Goal: Information Seeking & Learning: Understand process/instructions

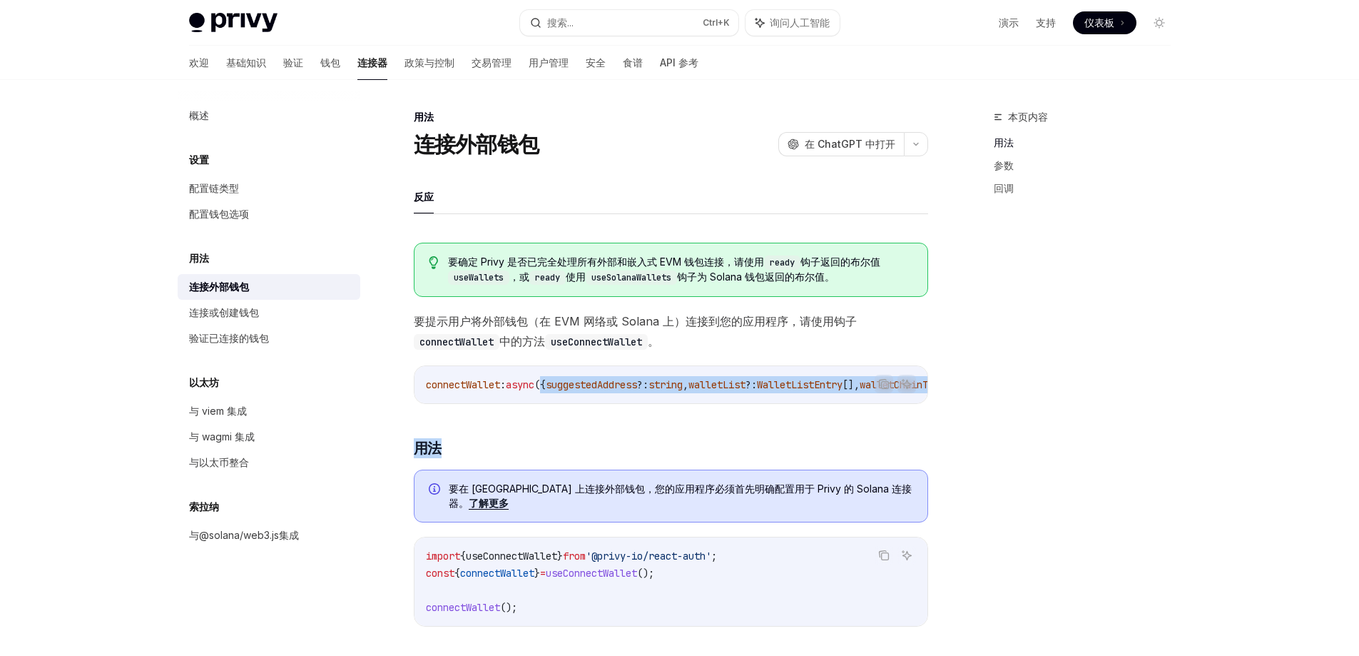
drag, startPoint x: 0, startPoint y: 0, endPoint x: 792, endPoint y: 424, distance: 898.5
click at [320, 65] on font "钱包" at bounding box center [330, 62] width 20 height 12
click at [320, 63] on font "钱包" at bounding box center [330, 62] width 20 height 12
click at [226, 67] on font "基础知识" at bounding box center [246, 62] width 40 height 12
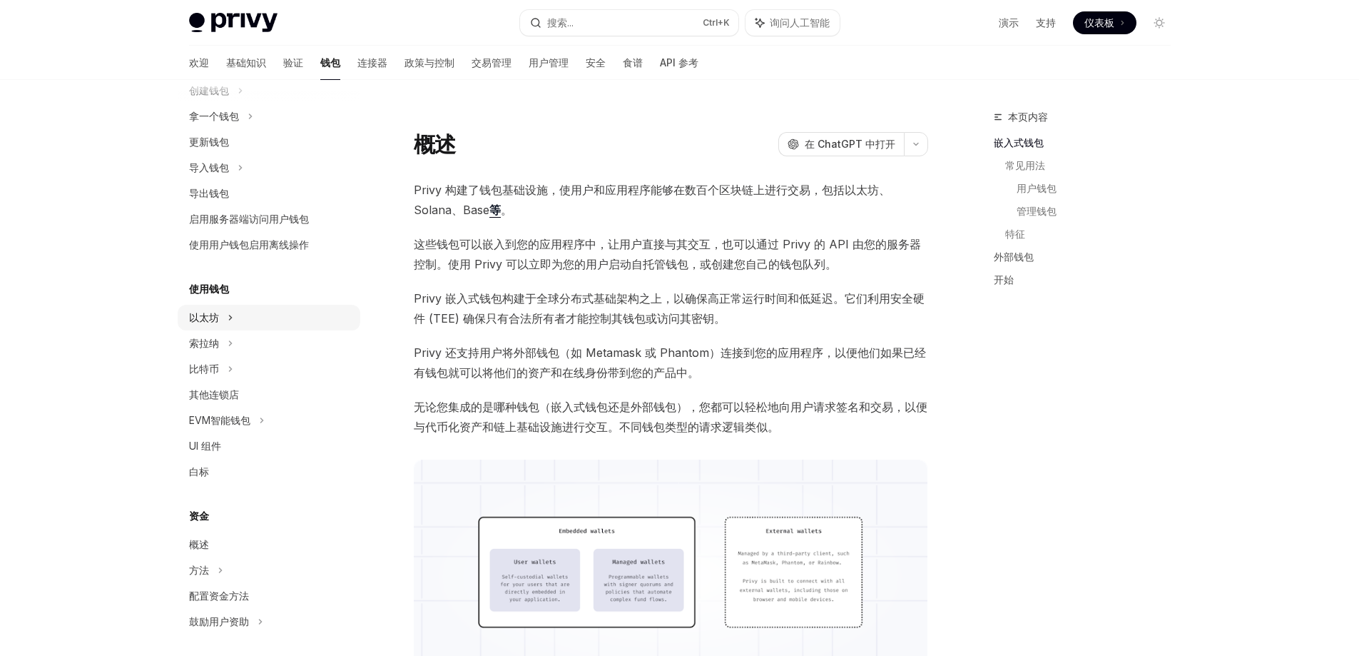
scroll to position [143, 0]
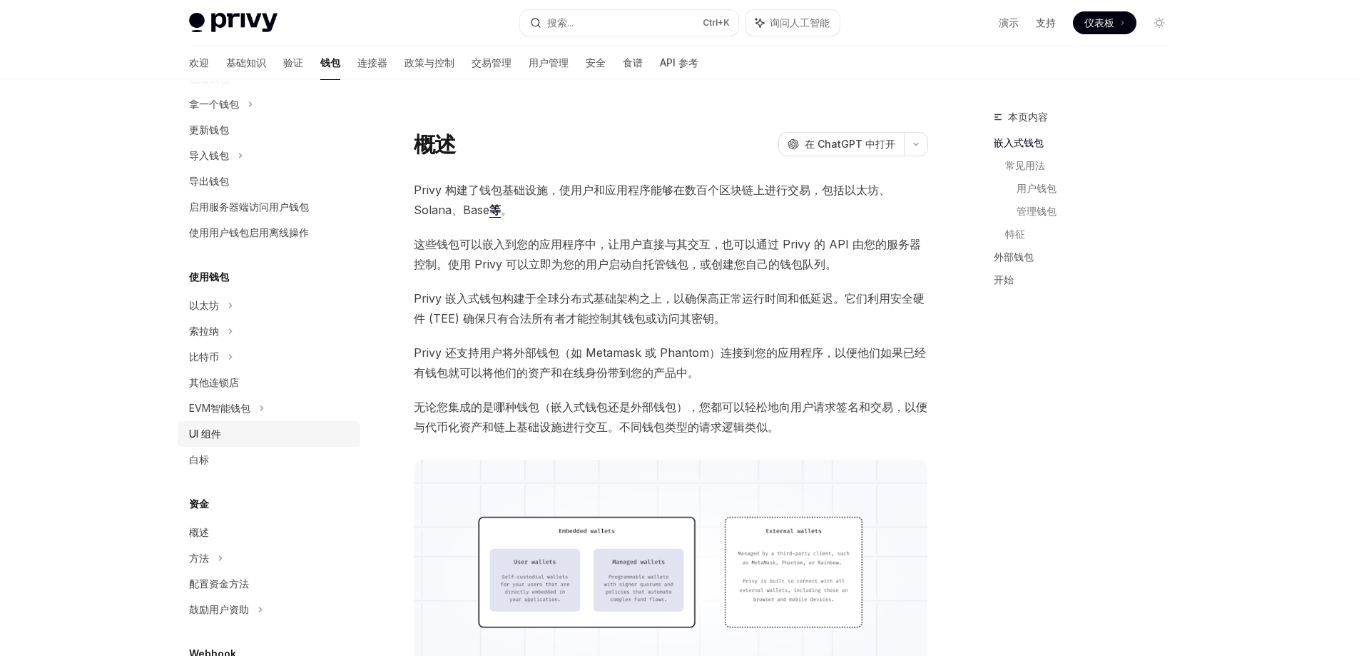
click at [218, 432] on font "UI 组件" at bounding box center [205, 433] width 32 height 12
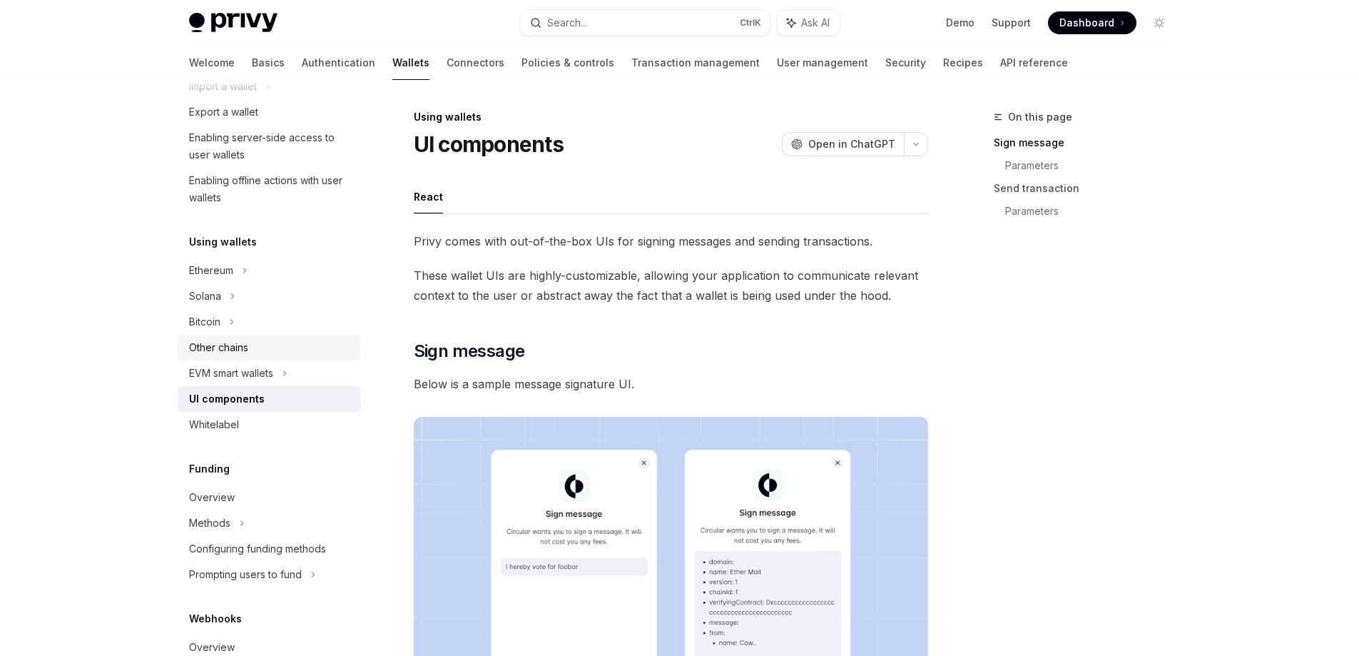
scroll to position [214, 0]
click at [212, 288] on div "Solana" at bounding box center [205, 293] width 32 height 17
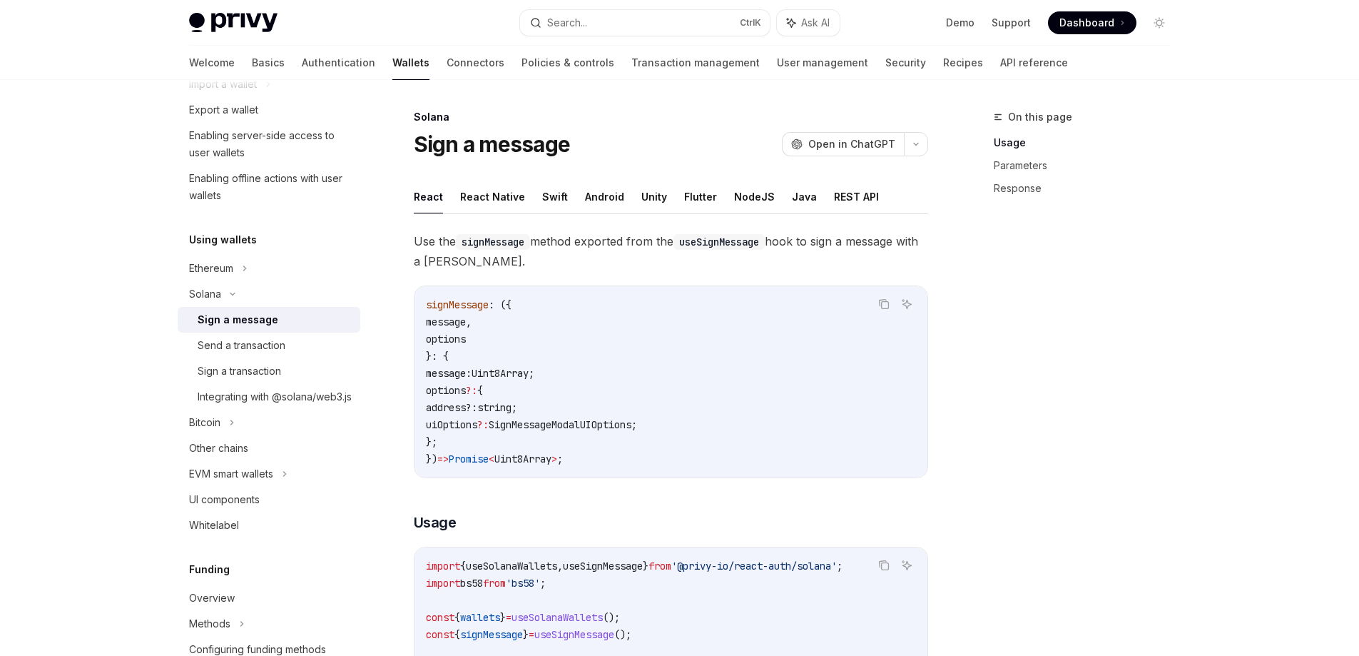
click at [232, 322] on div "Sign a message" at bounding box center [238, 319] width 81 height 17
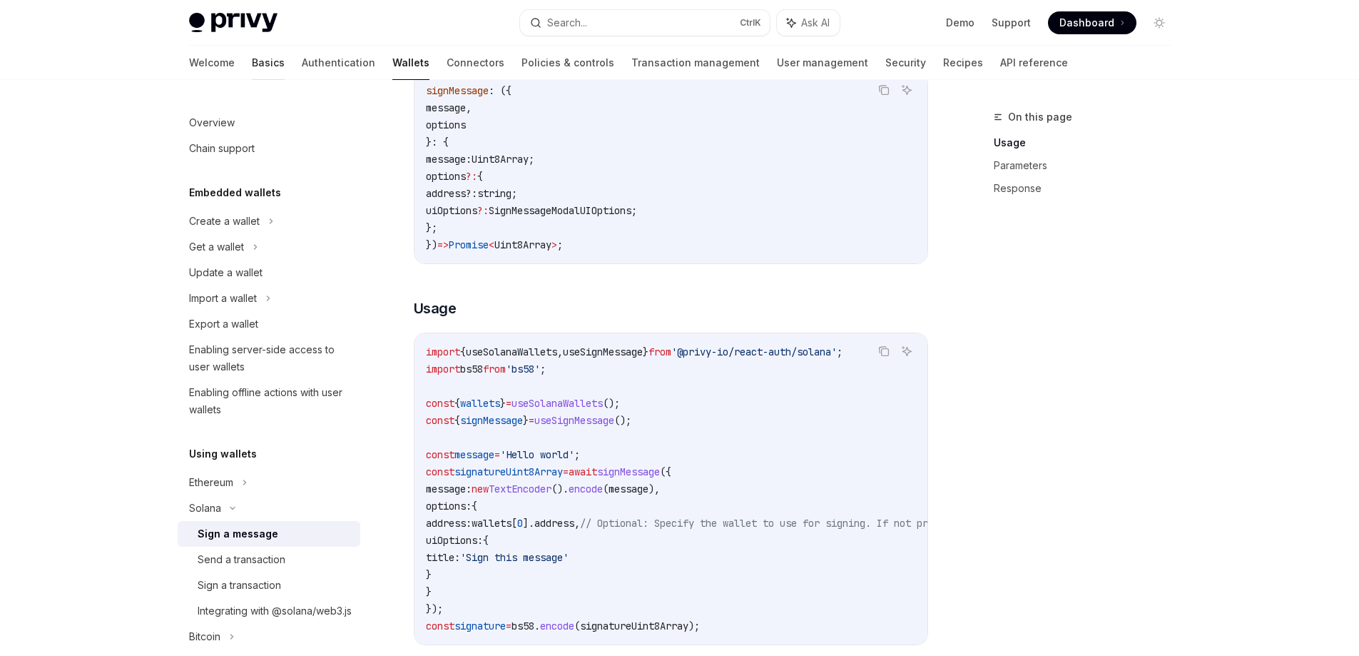
click at [252, 67] on link "Basics" at bounding box center [268, 63] width 33 height 34
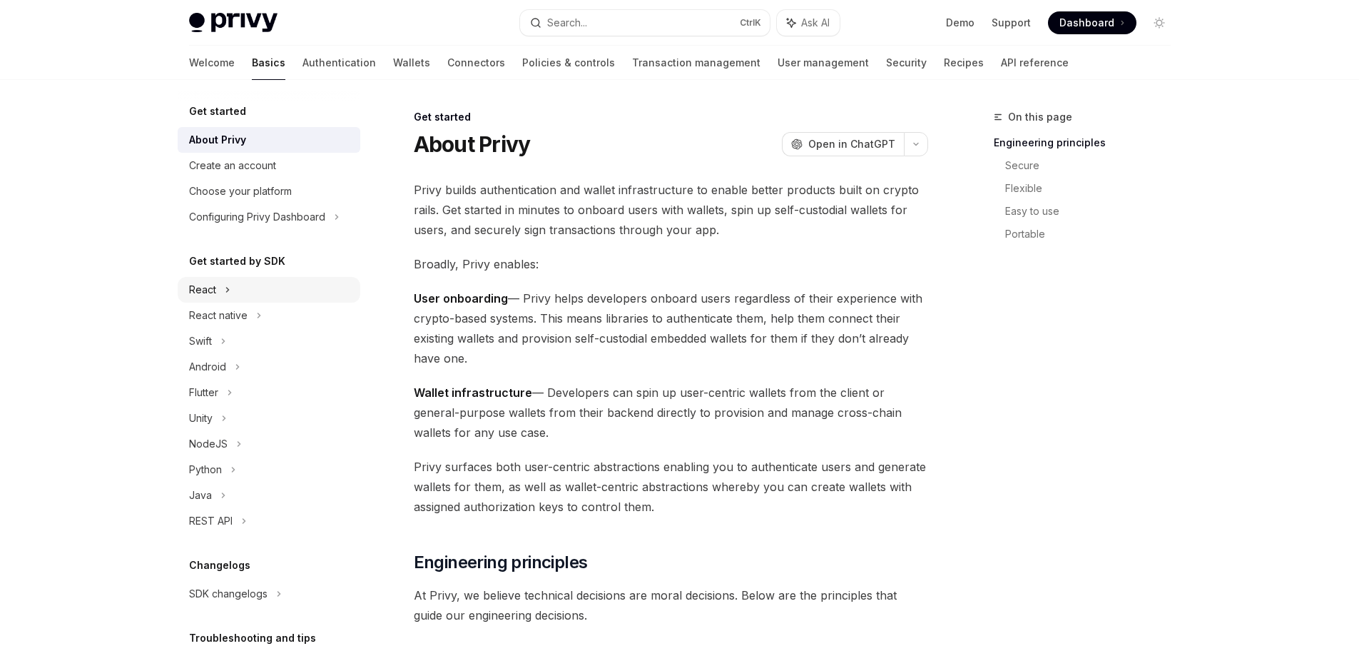
click at [208, 291] on div "React" at bounding box center [202, 289] width 27 height 17
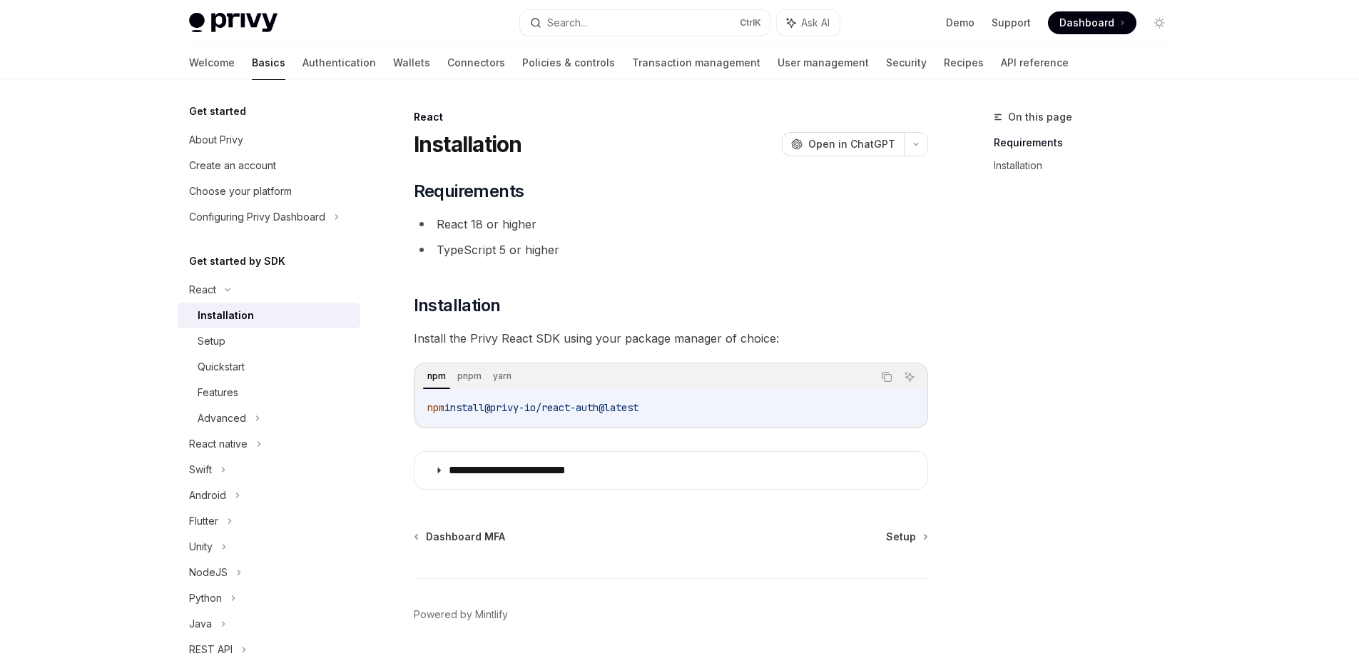
drag, startPoint x: 673, startPoint y: 405, endPoint x: 425, endPoint y: 406, distance: 248.3
click at [425, 406] on div "npm install @privy-io/react-auth@latest" at bounding box center [671, 407] width 510 height 37
copy span "npm install @privy-io/react-auth@latest"
click at [98, 444] on div "**********" at bounding box center [679, 350] width 1359 height 701
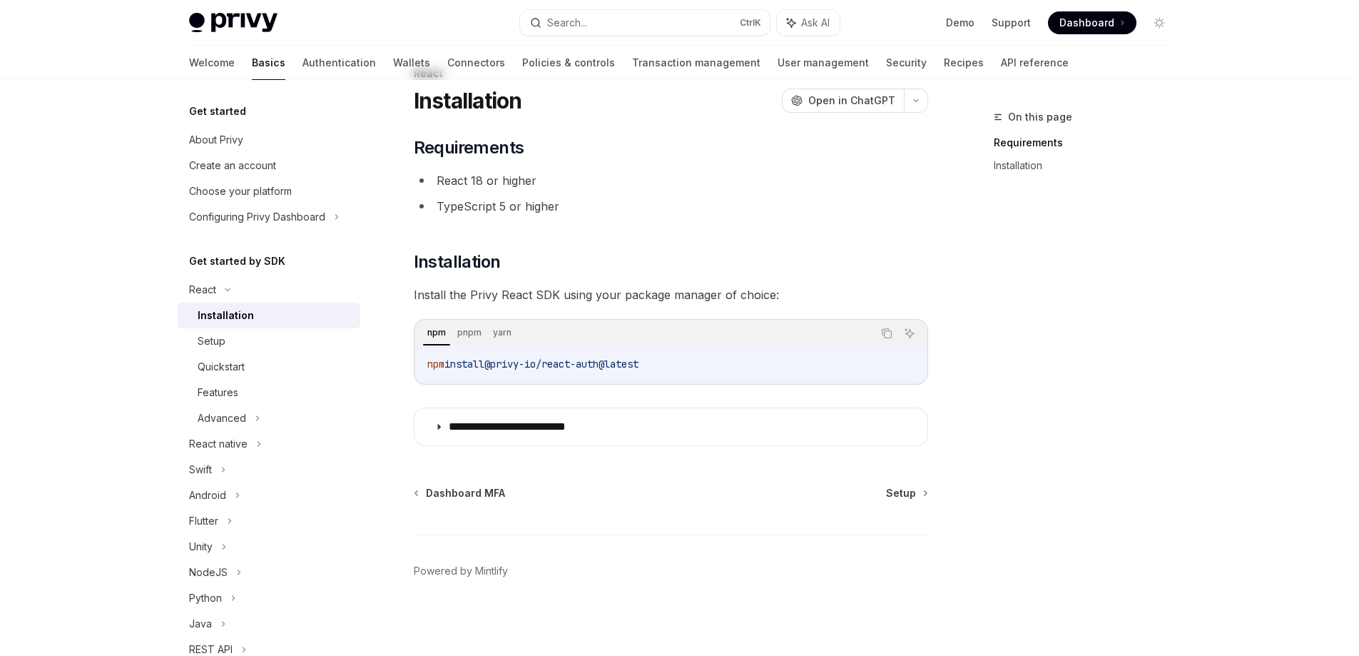
scroll to position [46, 0]
click at [213, 345] on div "Setup" at bounding box center [212, 340] width 28 height 17
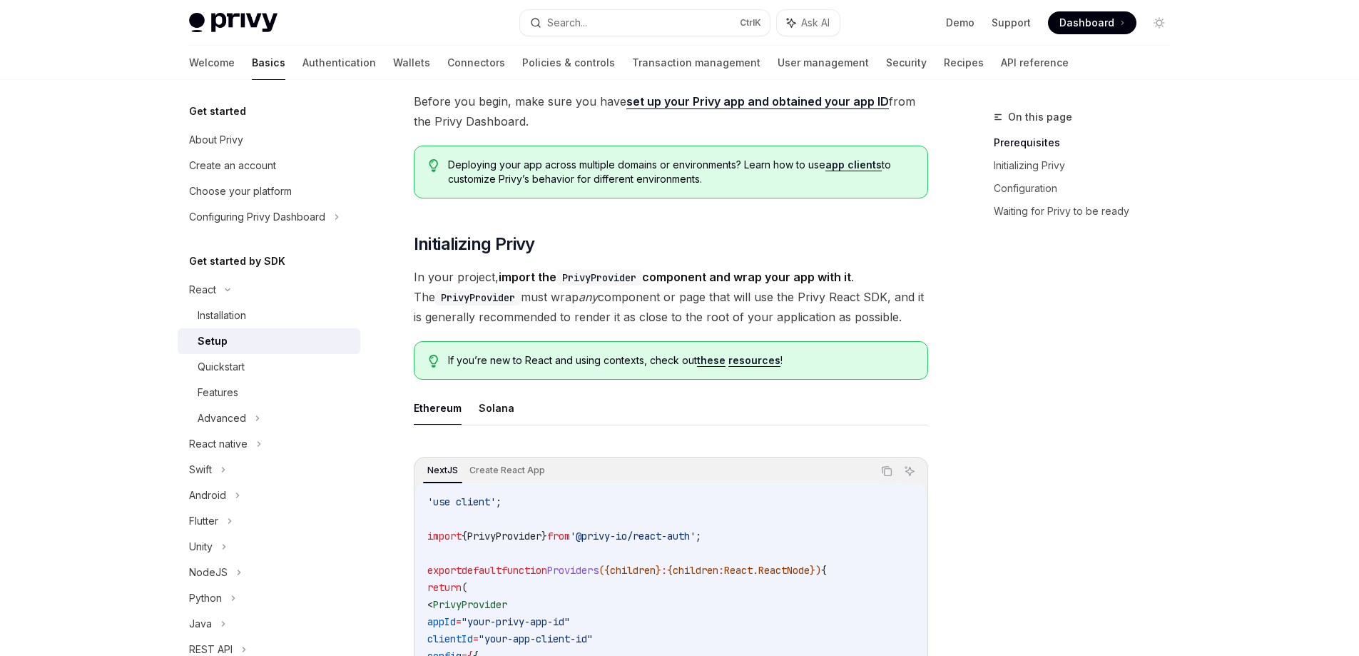
scroll to position [402, 0]
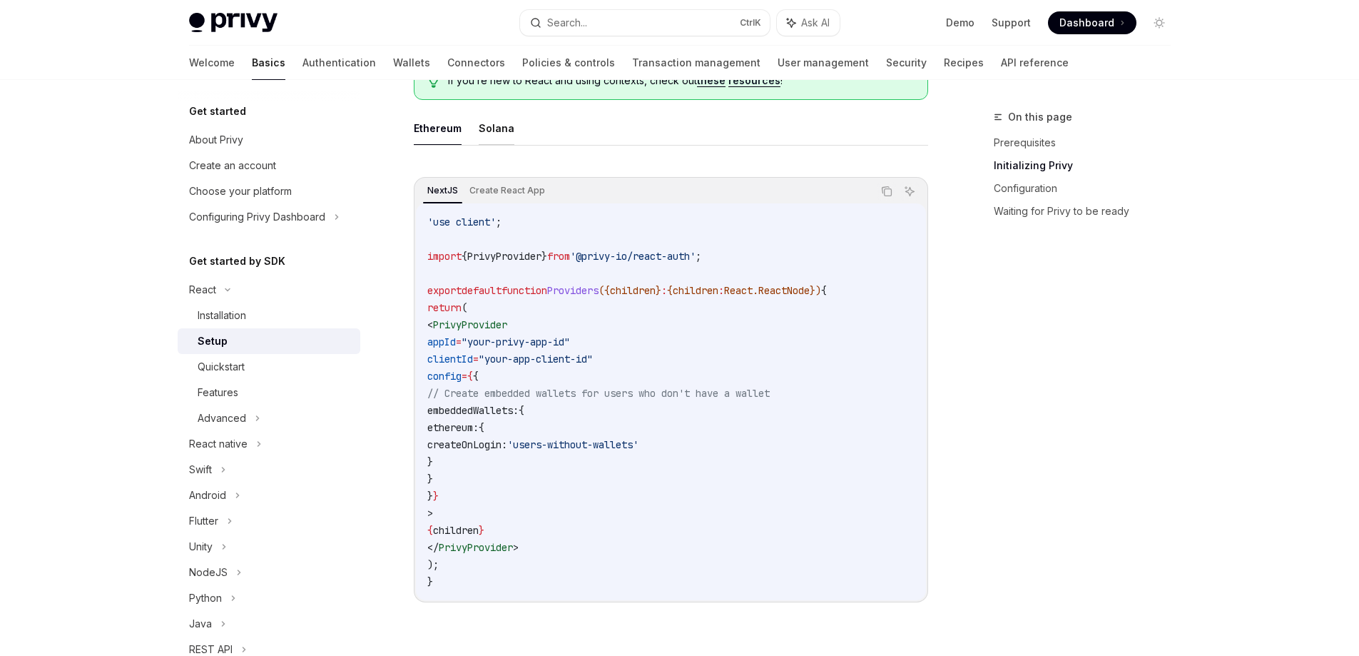
click at [493, 129] on button "Solana" at bounding box center [497, 128] width 36 height 34
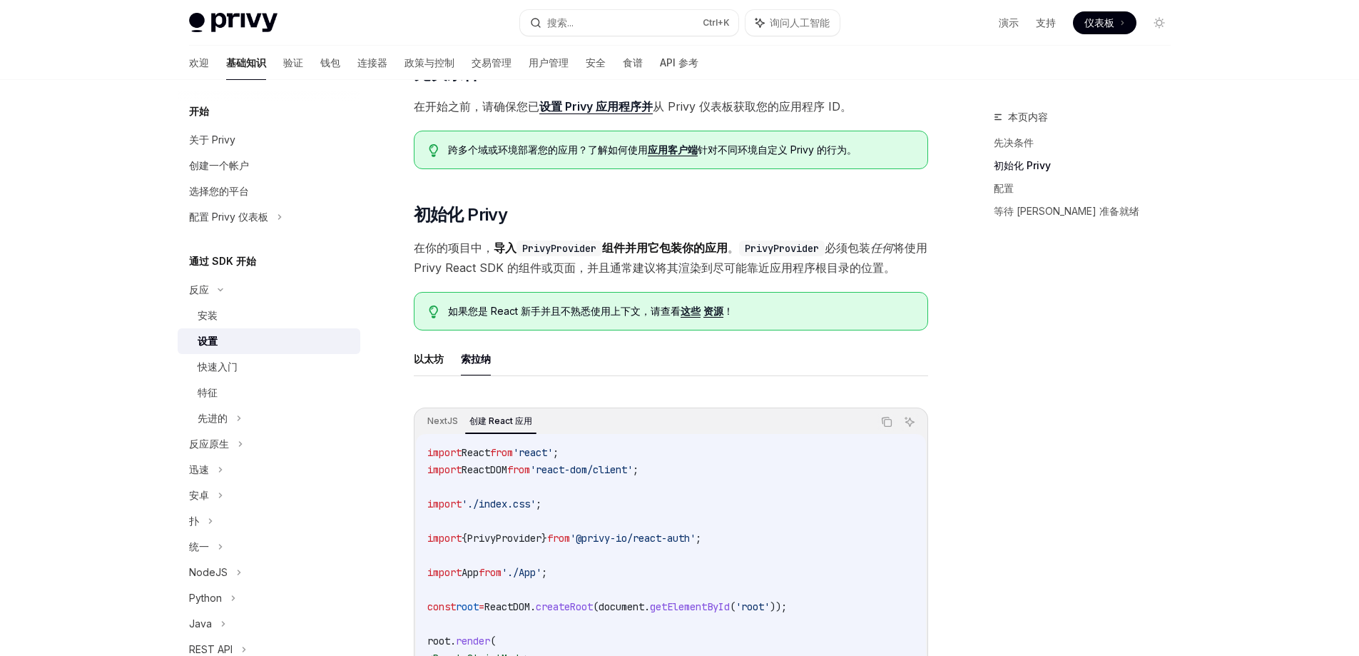
scroll to position [545, 0]
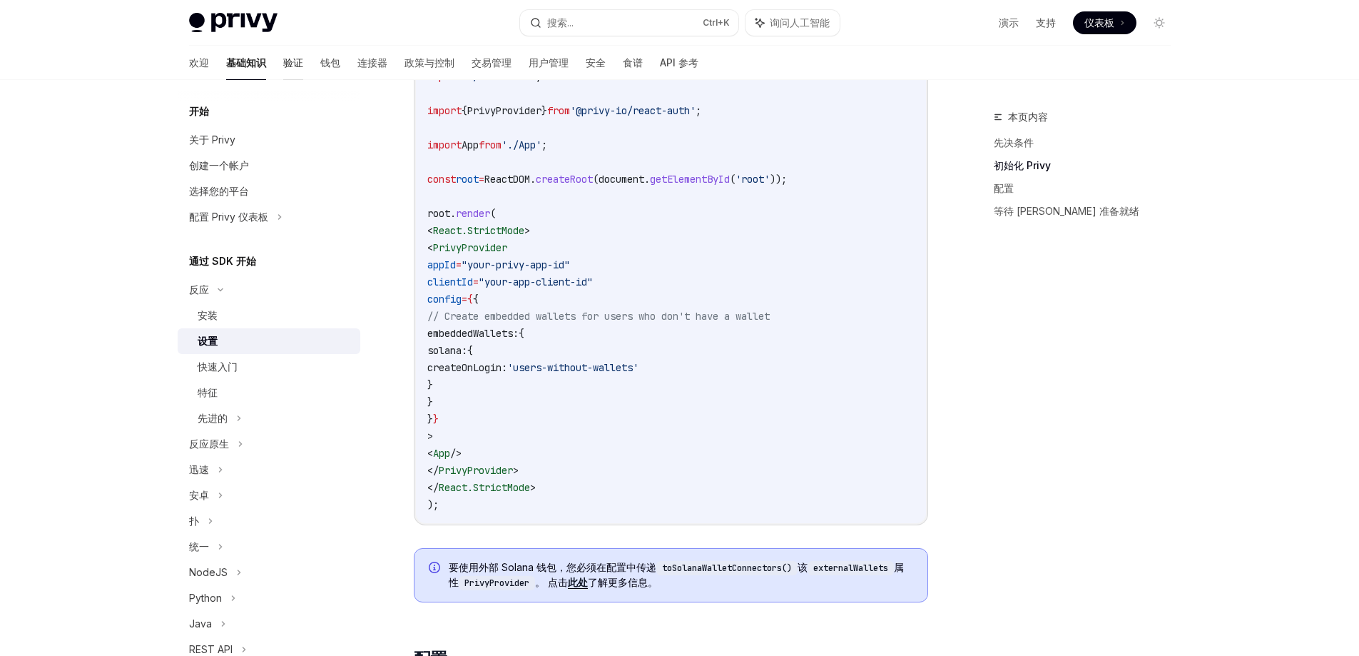
click at [283, 66] on font "验证" at bounding box center [293, 62] width 20 height 12
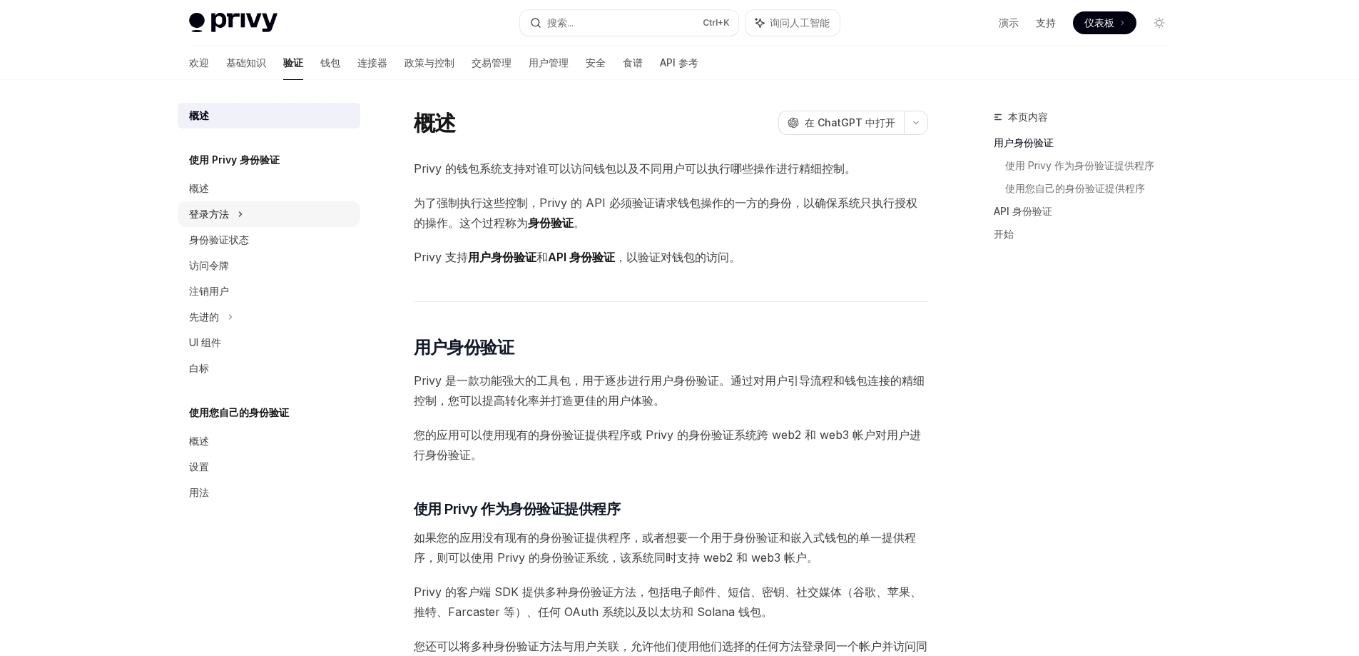
click at [223, 224] on div "登录方法" at bounding box center [269, 214] width 183 height 26
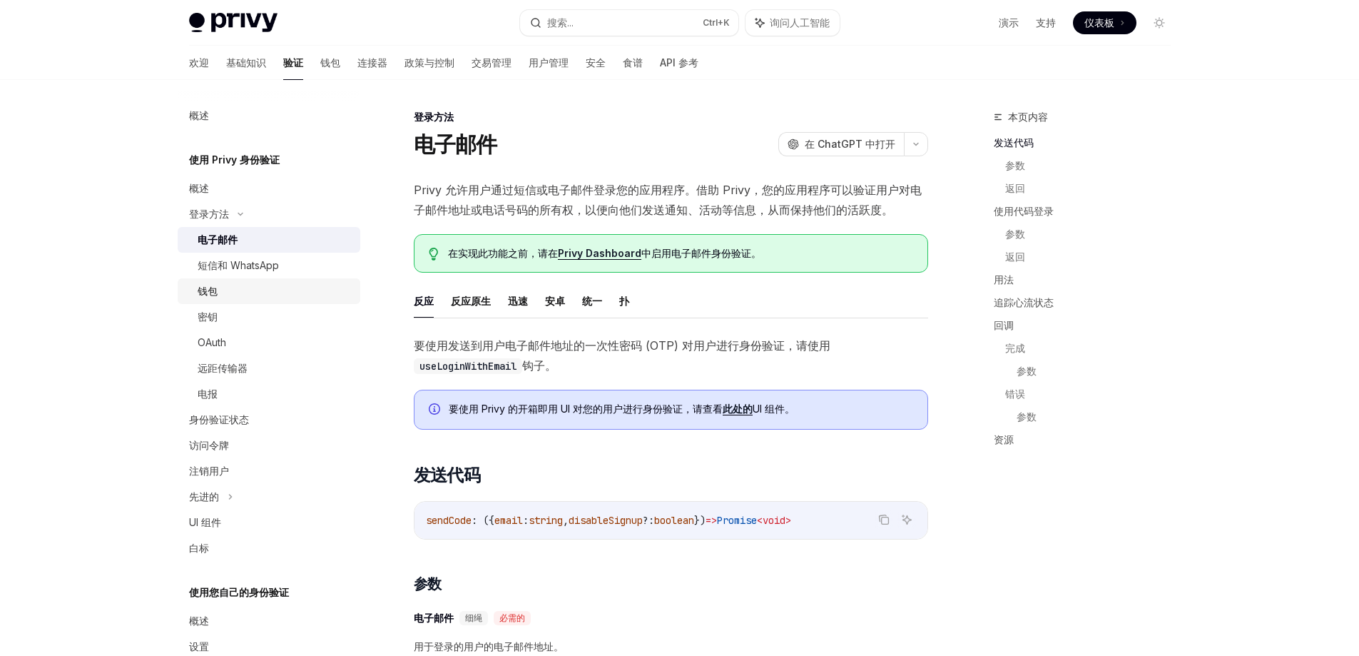
click at [203, 292] on font "钱包" at bounding box center [208, 291] width 20 height 12
type textarea "*"
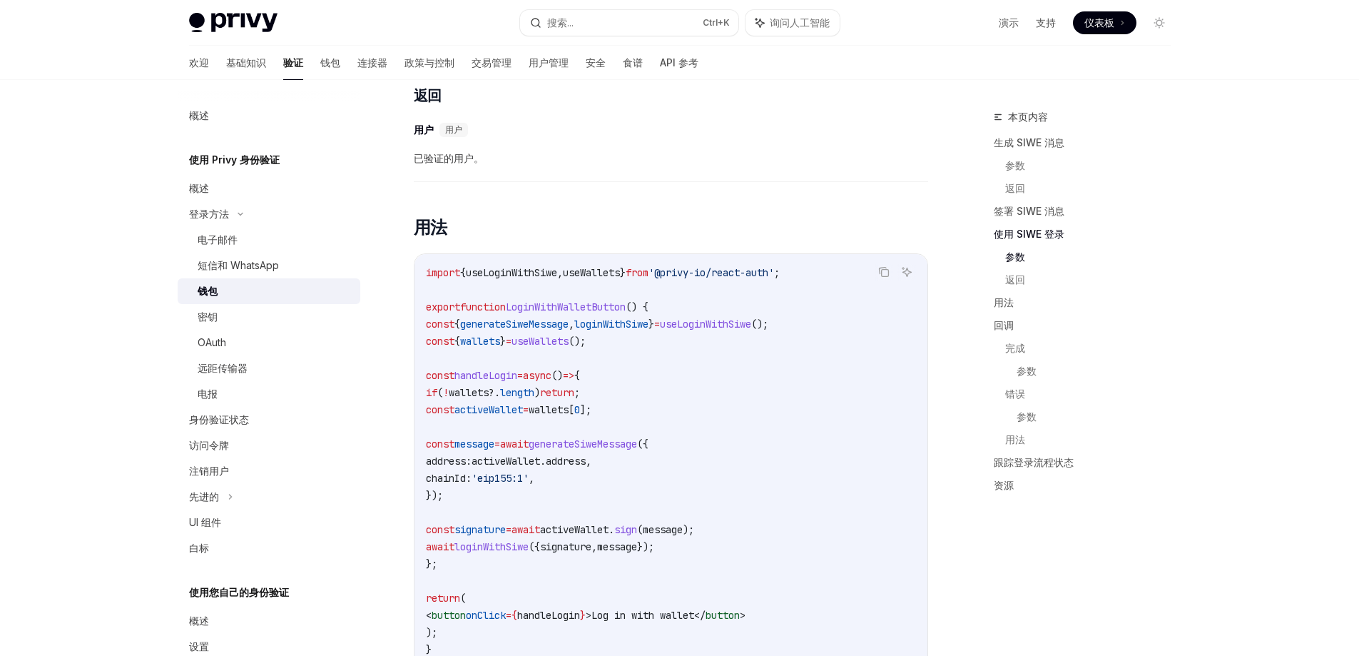
scroll to position [1570, 0]
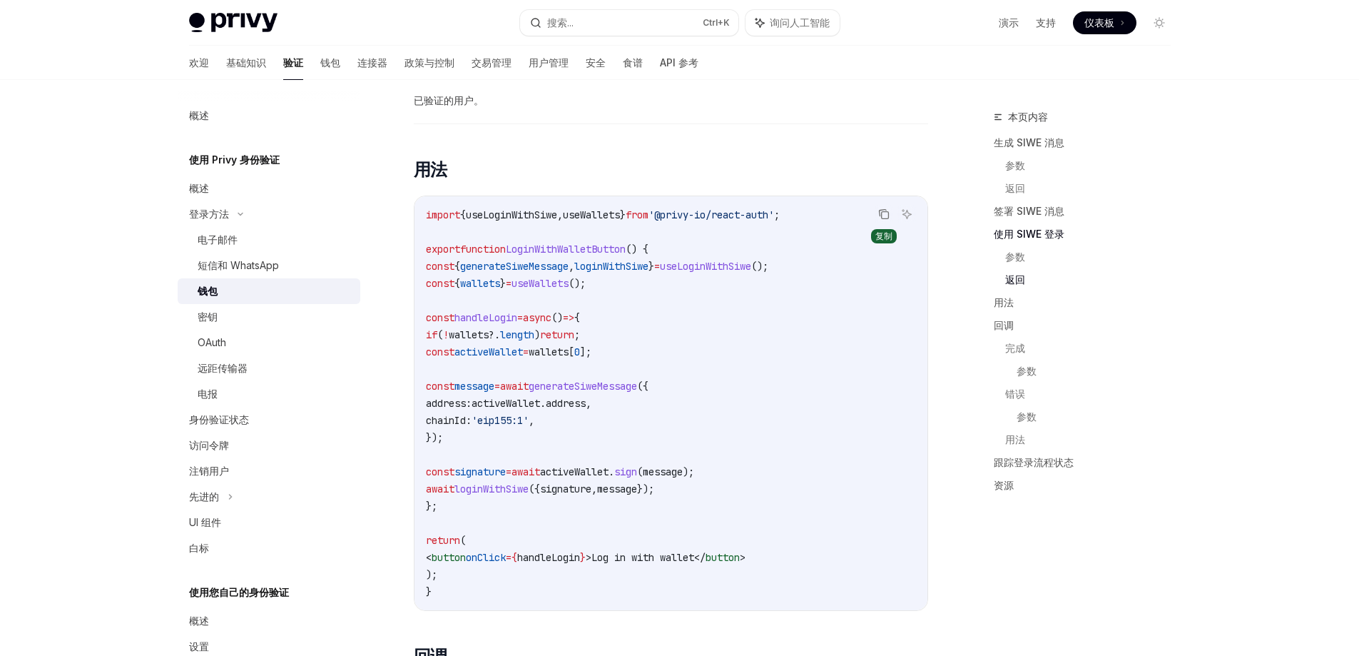
click at [884, 220] on icon "复制代码块中的内容" at bounding box center [883, 213] width 11 height 11
click at [25, 335] on div "Privy Docs 主页 搜索... Ctrl +K 询问人工智能 演示 支持 仪表板 仪表板 搜索... 导航 登录方法 钱包 欢迎 基础知识 验证 钱包…" at bounding box center [679, 533] width 1359 height 4207
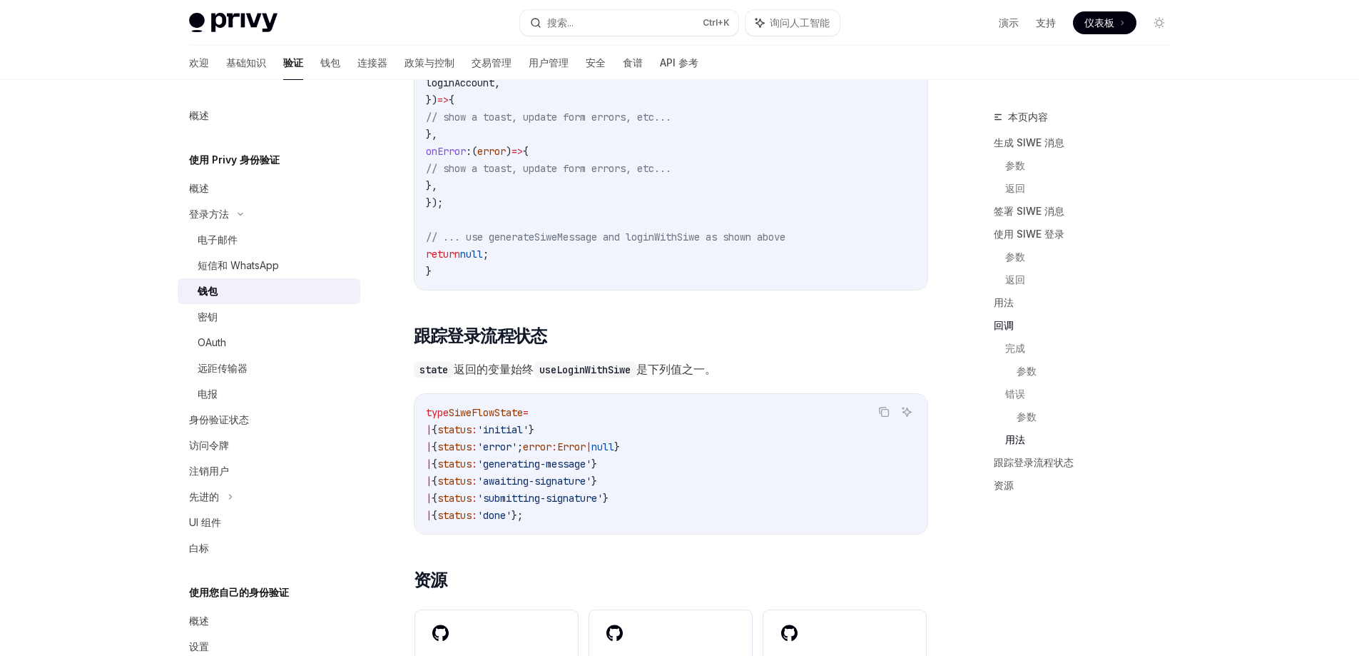
scroll to position [3496, 0]
